Goal: Task Accomplishment & Management: Manage account settings

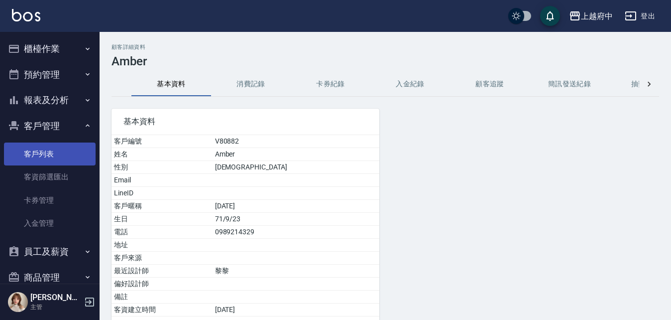
click at [60, 165] on link "客戶列表" at bounding box center [50, 153] width 92 height 23
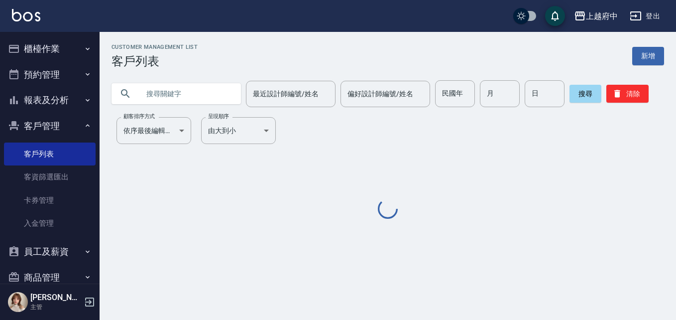
click at [173, 99] on input "text" at bounding box center [186, 93] width 94 height 27
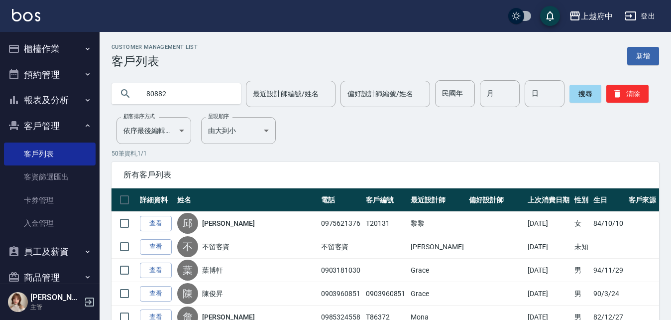
type input "80882"
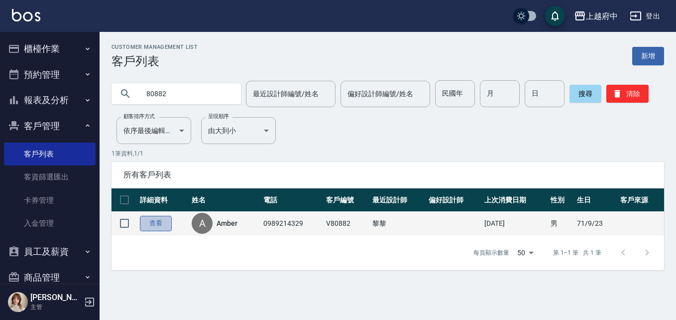
click at [165, 223] on link "查看" at bounding box center [156, 223] width 32 height 15
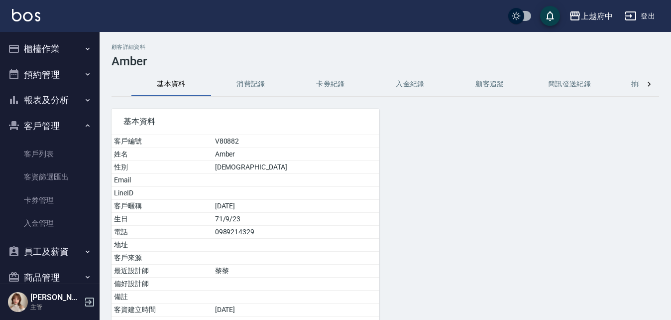
click at [244, 81] on button "消費記錄" at bounding box center [251, 84] width 80 height 24
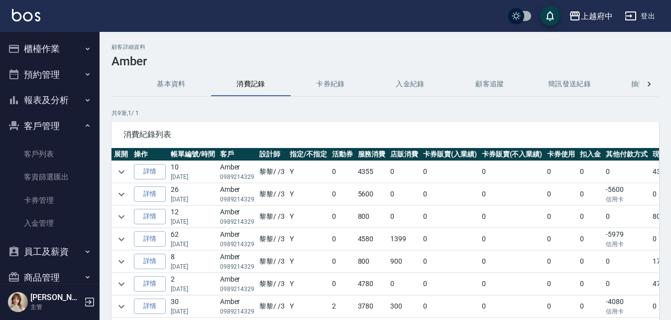
click at [49, 42] on button "櫃檯作業" at bounding box center [50, 49] width 92 height 26
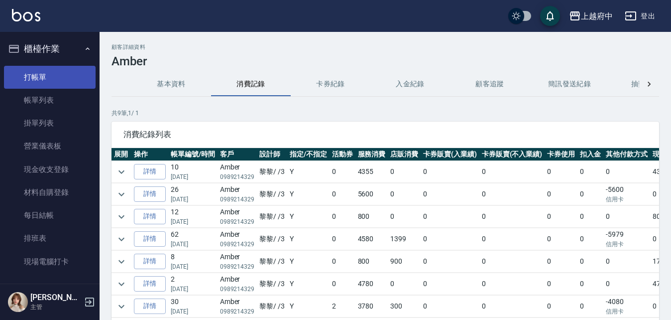
click at [60, 72] on link "打帳單" at bounding box center [50, 77] width 92 height 23
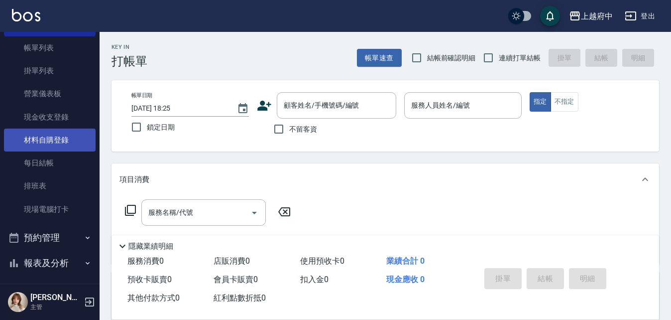
scroll to position [100, 0]
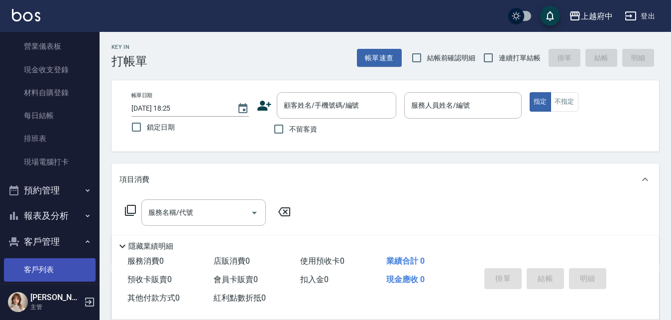
click at [52, 258] on link "客戶列表" at bounding box center [50, 269] width 92 height 23
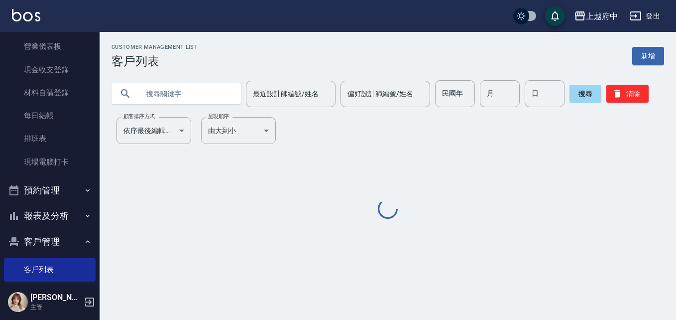
click at [174, 101] on input "text" at bounding box center [186, 93] width 94 height 27
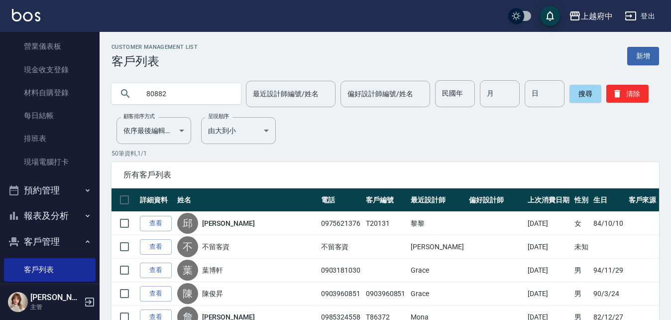
type input "80882"
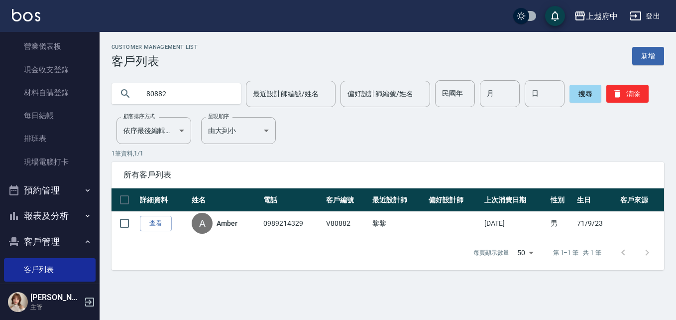
drag, startPoint x: 77, startPoint y: 299, endPoint x: 68, endPoint y: 317, distance: 19.6
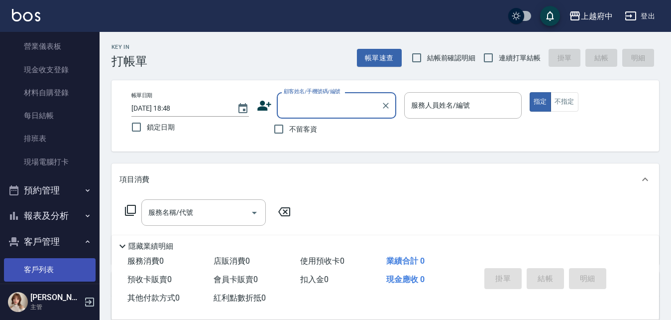
click at [36, 263] on link "客戶列表" at bounding box center [50, 269] width 92 height 23
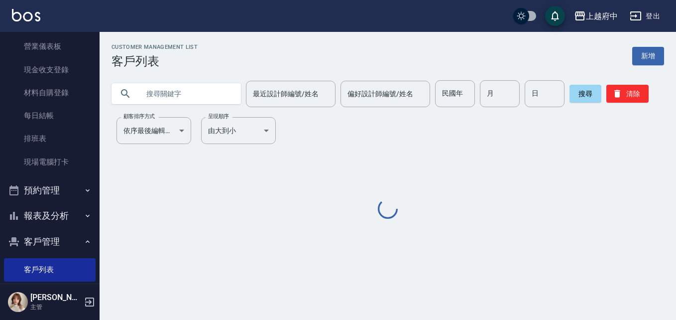
drag, startPoint x: 190, startPoint y: 99, endPoint x: 198, endPoint y: 100, distance: 8.0
click at [190, 99] on input "text" at bounding box center [186, 93] width 94 height 27
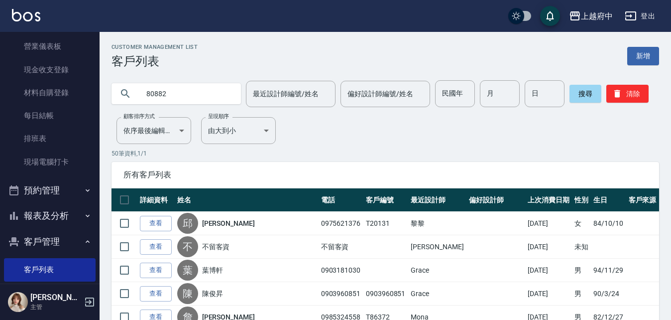
type input "80882"
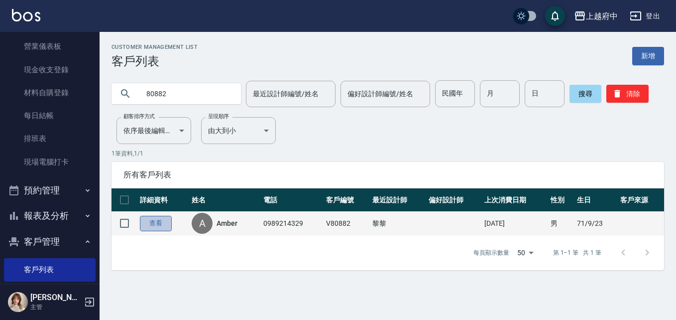
click at [153, 220] on link "查看" at bounding box center [156, 223] width 32 height 15
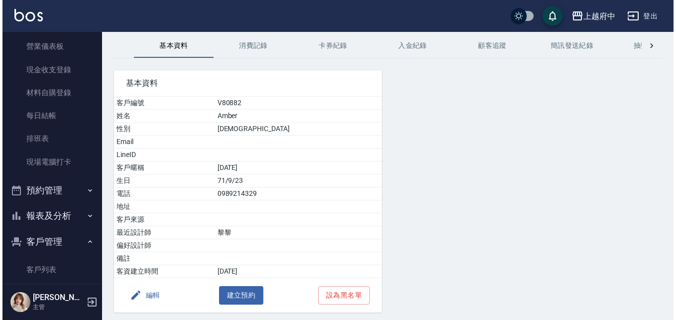
scroll to position [73, 0]
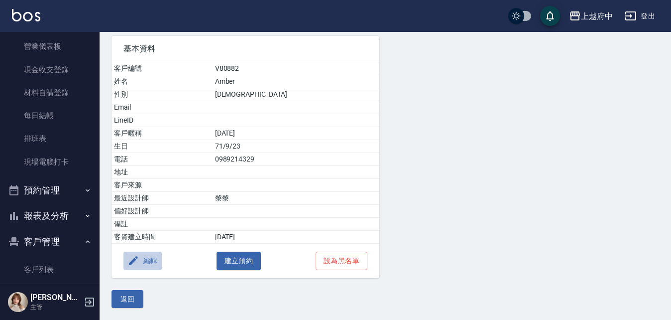
click at [152, 253] on button "編輯" at bounding box center [143, 261] width 38 height 18
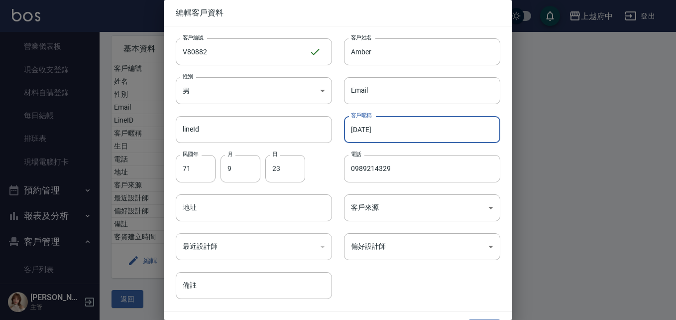
click at [365, 127] on input "[DATE]" at bounding box center [422, 129] width 156 height 27
click at [402, 129] on input "[DATE]" at bounding box center [422, 129] width 156 height 27
type input "2027/08"
click at [412, 112] on div "客戶暱稱 2027/08 客戶暱稱" at bounding box center [416, 123] width 168 height 39
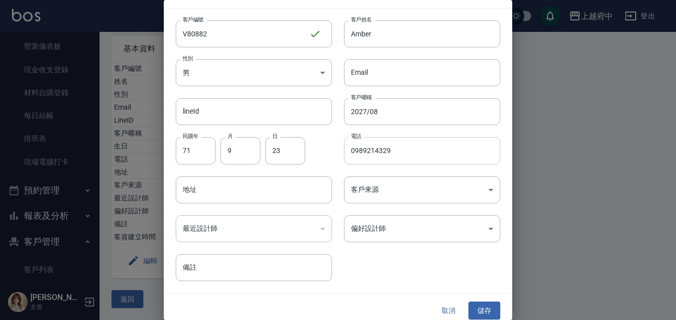
scroll to position [25, 0]
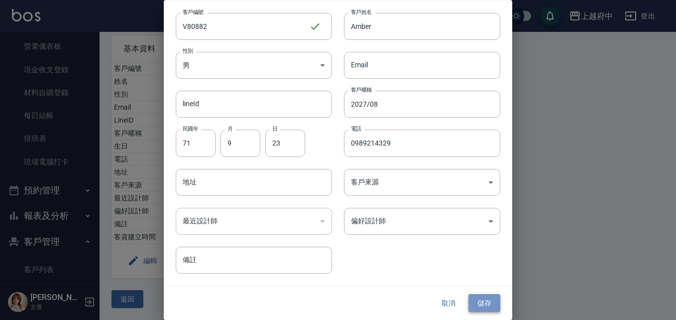
click at [483, 303] on button "儲存" at bounding box center [485, 303] width 32 height 18
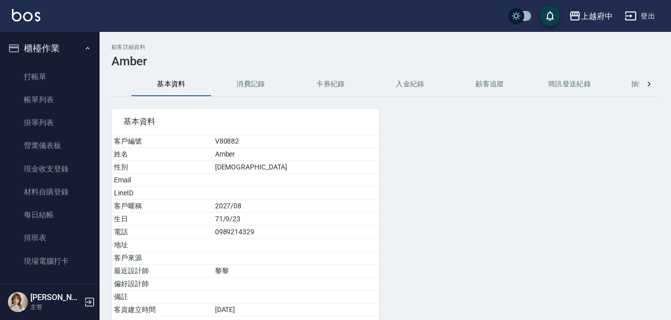
scroll to position [0, 0]
click at [26, 85] on link "打帳單" at bounding box center [50, 77] width 92 height 23
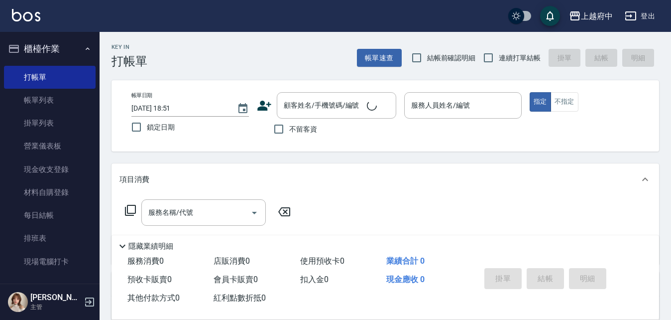
click at [209, 51] on div "Key In 打帳單 帳單速查 結帳前確認明細 連續打單結帳 掛單 結帳 明細" at bounding box center [380, 50] width 560 height 36
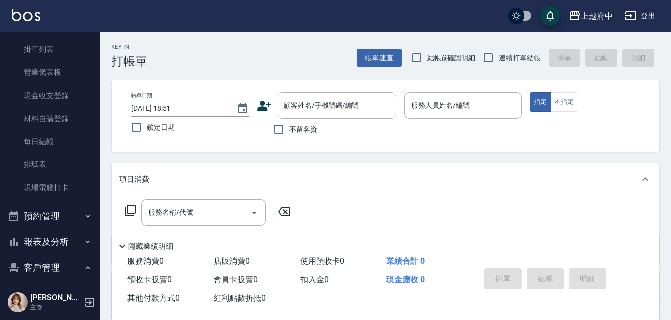
scroll to position [149, 0]
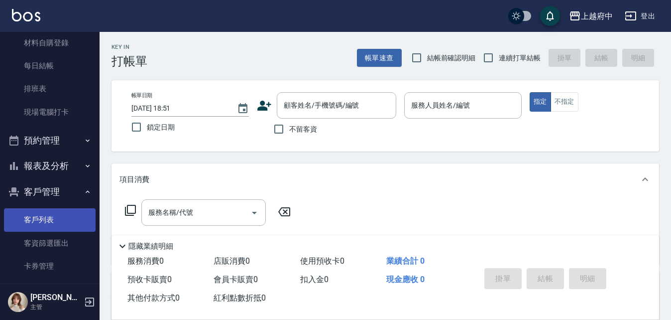
click at [46, 212] on link "客戶列表" at bounding box center [50, 219] width 92 height 23
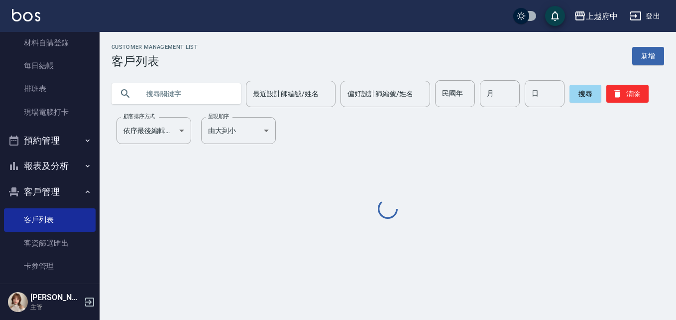
drag, startPoint x: 166, startPoint y: 105, endPoint x: 170, endPoint y: 102, distance: 5.4
click at [167, 104] on input "text" at bounding box center [186, 93] width 94 height 27
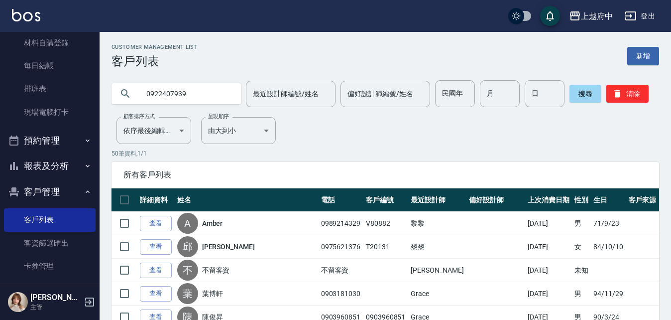
type input "0922407939"
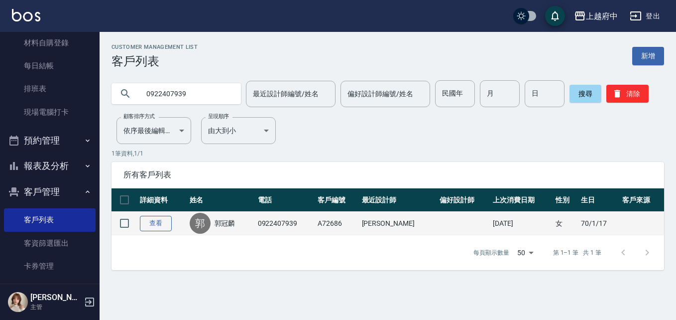
click at [160, 220] on link "查看" at bounding box center [156, 223] width 32 height 15
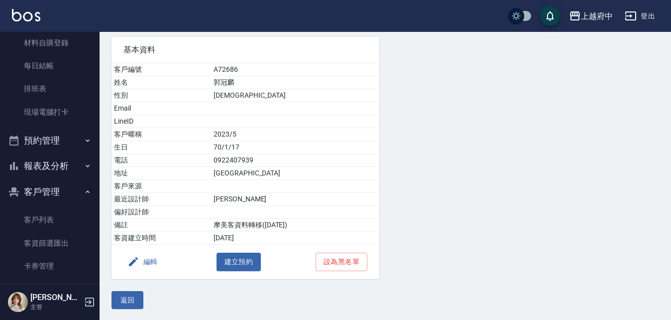
scroll to position [73, 0]
drag, startPoint x: 429, startPoint y: 165, endPoint x: 427, endPoint y: 180, distance: 14.7
click at [427, 180] on div at bounding box center [473, 151] width 187 height 254
